Goal: Check status

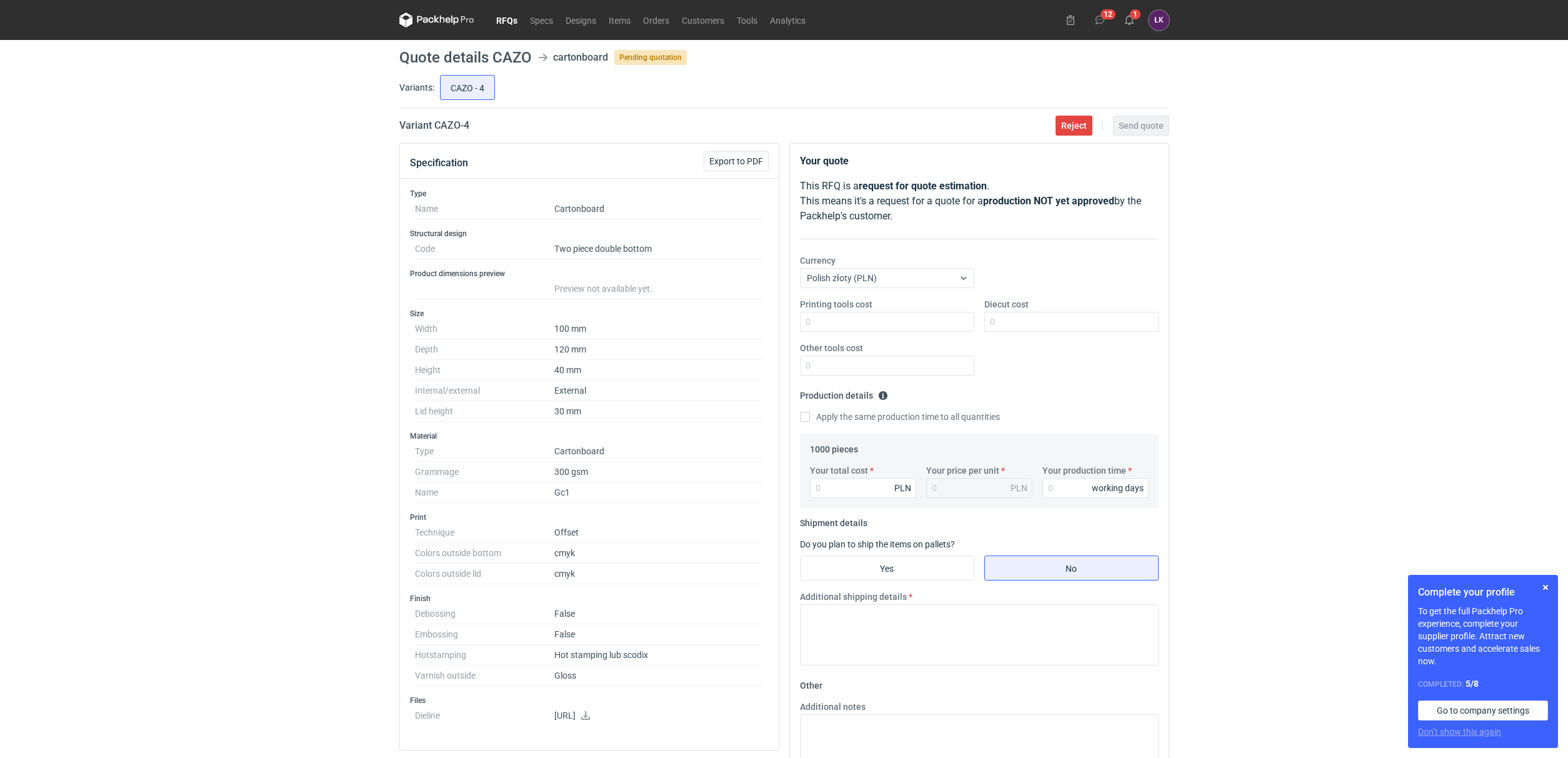
scroll to position [281, 0]
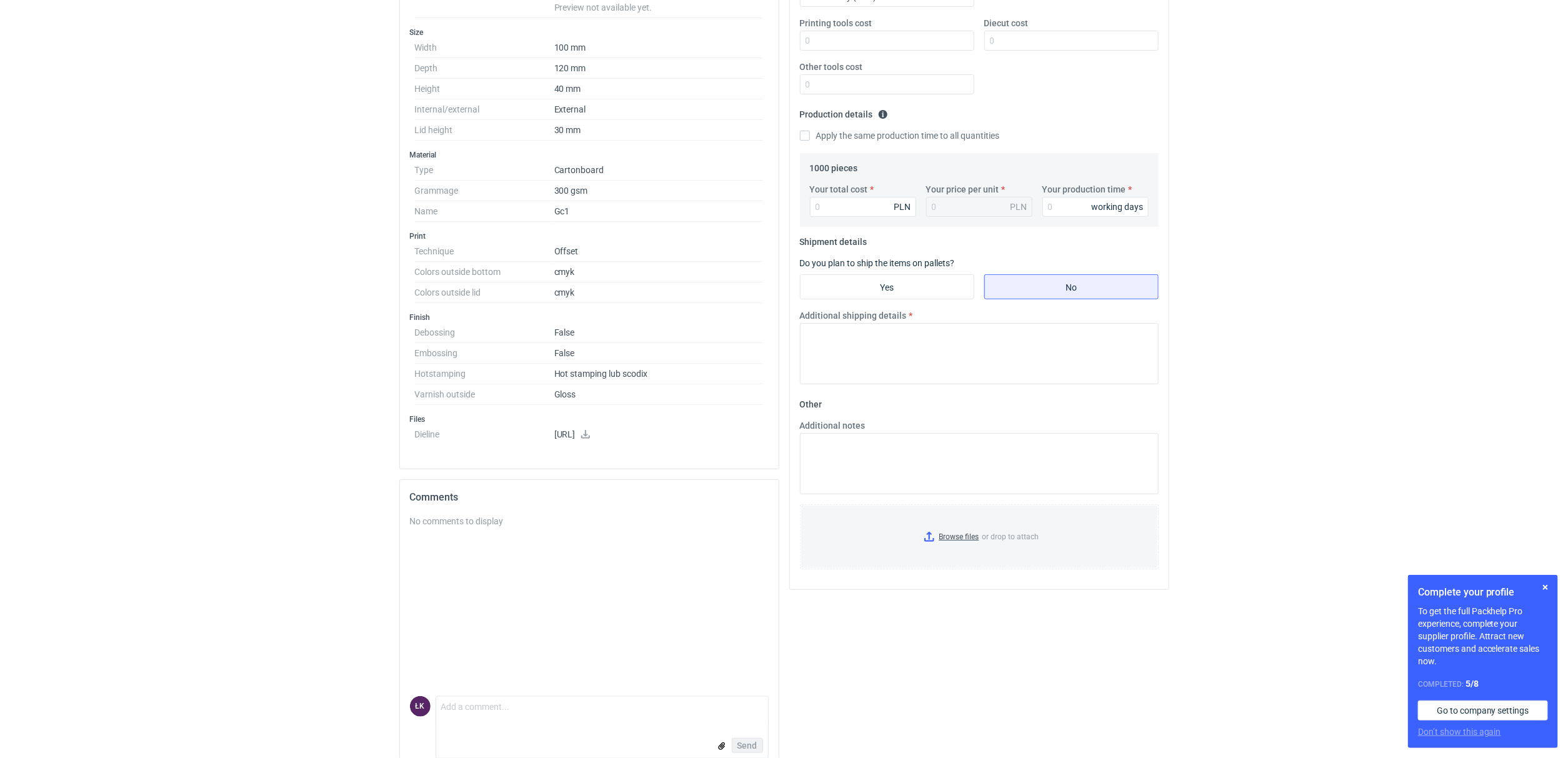
drag, startPoint x: 203, startPoint y: 286, endPoint x: 215, endPoint y: 288, distance: 12.2
click at [202, 288] on div "RFQs Specs Designs Items Orders Customers Tools Analytics 12 1 [PERSON_NAME] Ko…" at bounding box center [784, 98] width 1568 height 758
click at [1329, 257] on div "RFQs Specs Designs Items Orders Customers Tools Analytics 12 1 [PERSON_NAME] Ko…" at bounding box center [784, 98] width 1568 height 758
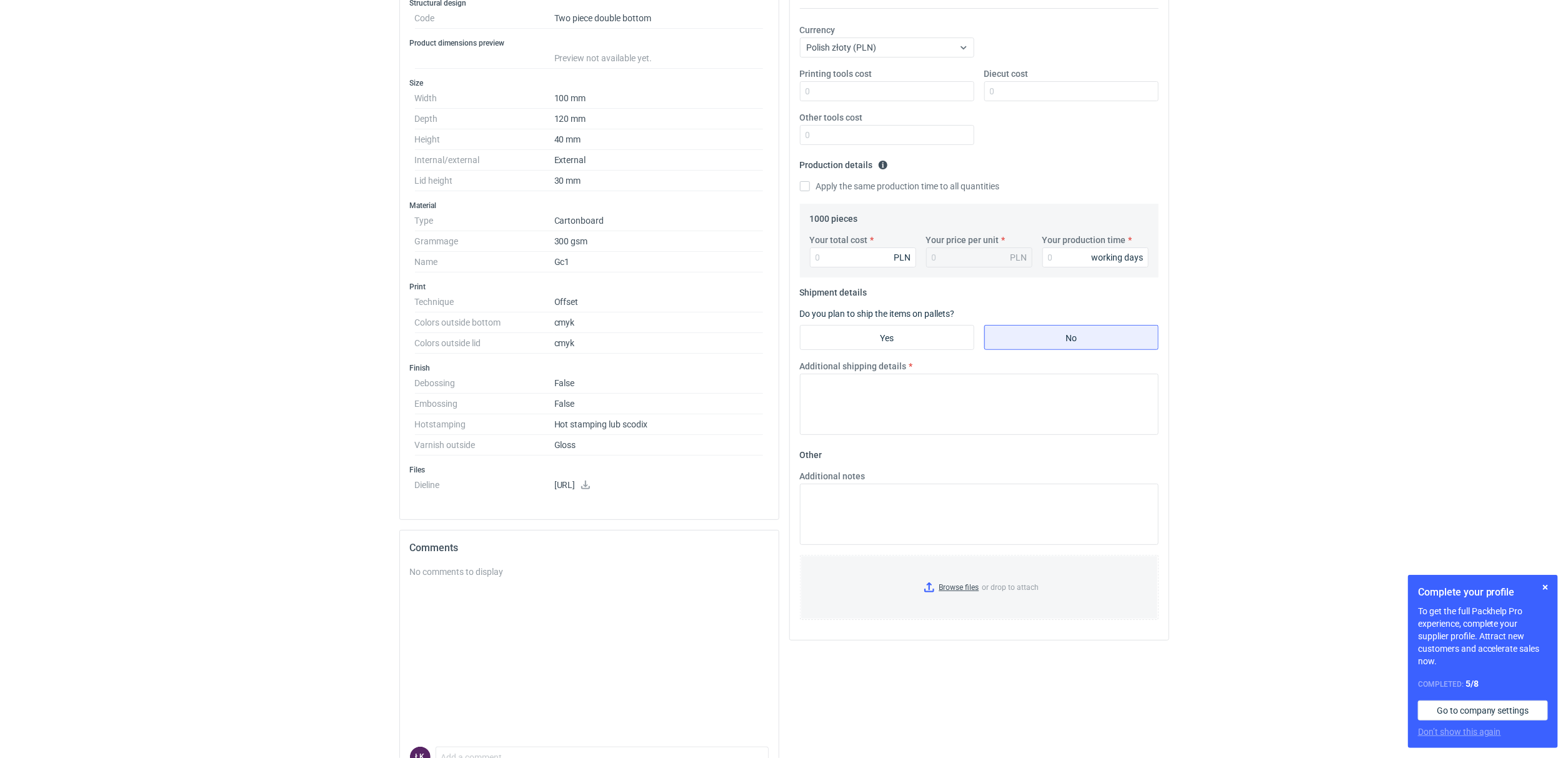
scroll to position [187, 0]
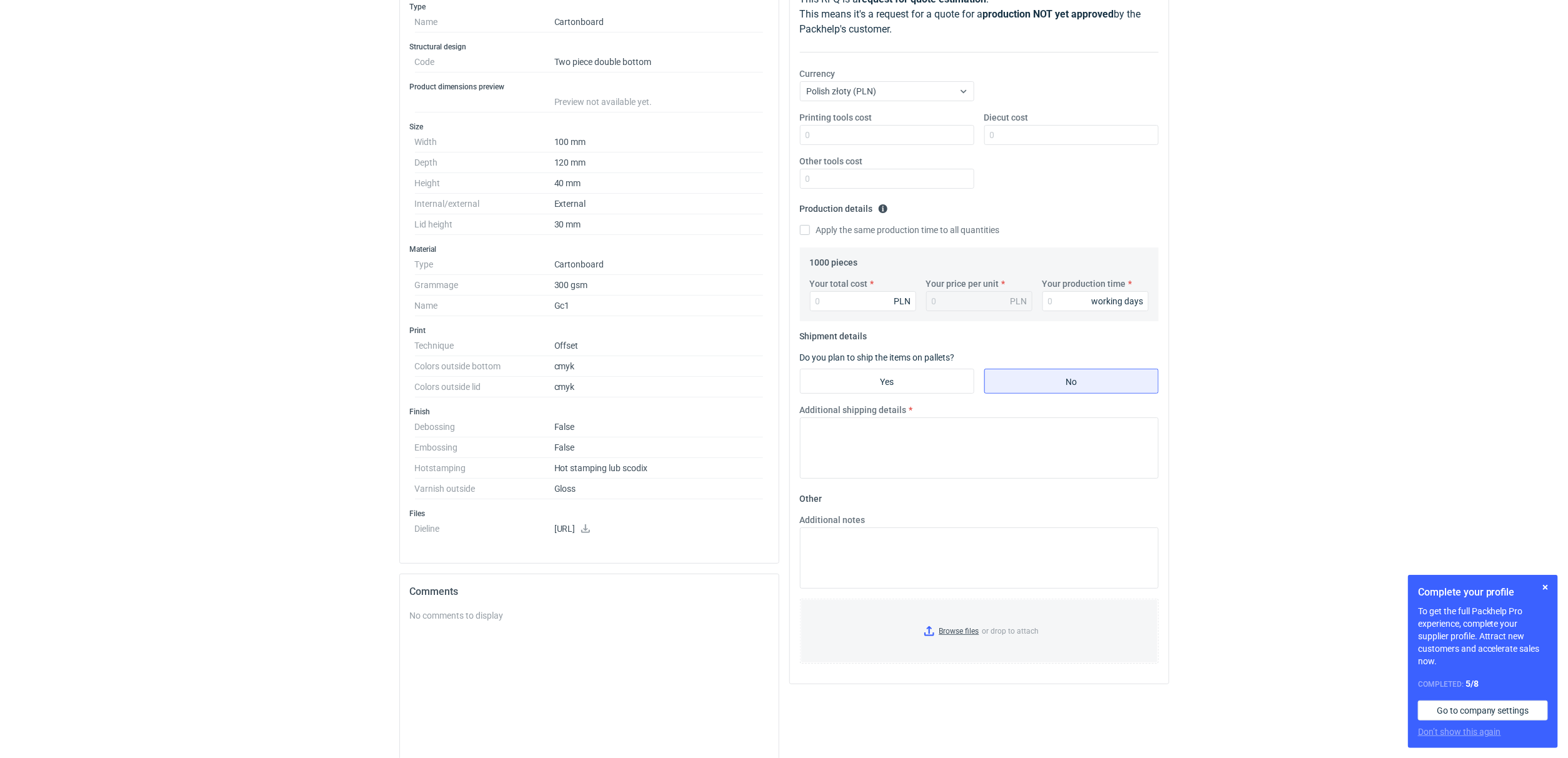
click at [591, 535] on link at bounding box center [586, 530] width 10 height 10
click at [157, 328] on div "RFQs Specs Designs Items Orders Customers Tools Analytics 12 1 ŁK Łukasz Kowals…" at bounding box center [784, 191] width 1568 height 758
click at [23, 426] on div "RFQs Specs Designs Items Orders Customers Tools Analytics 12 1 ŁK Łukasz Kowals…" at bounding box center [784, 191] width 1568 height 758
click at [348, 334] on div "RFQs Specs Designs Items Orders Customers Tools Analytics 12 1 ŁK Łukasz Kowals…" at bounding box center [784, 191] width 1568 height 758
click at [1268, 336] on div "RFQs Specs Designs Items Orders Customers Tools Analytics 12 1 ŁK Łukasz Kowals…" at bounding box center [784, 191] width 1568 height 758
